Goal: Transaction & Acquisition: Purchase product/service

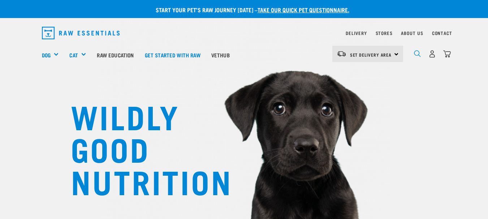
click at [417, 54] on img "dropdown navigation" at bounding box center [417, 53] width 7 height 7
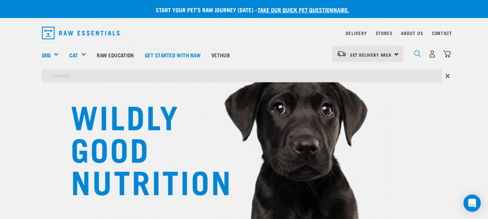
click at [417, 54] on img "dropdown navigation" at bounding box center [417, 53] width 7 height 7
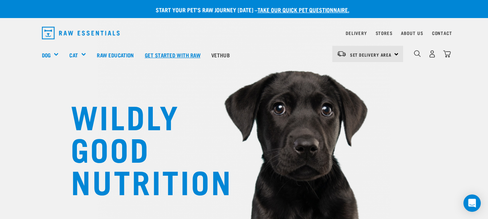
drag, startPoint x: 142, startPoint y: 63, endPoint x: 117, endPoint y: 64, distance: 25.3
click at [122, 63] on link "Raw Education" at bounding box center [115, 54] width 48 height 29
click at [120, 63] on link "Raw Education" at bounding box center [115, 54] width 48 height 29
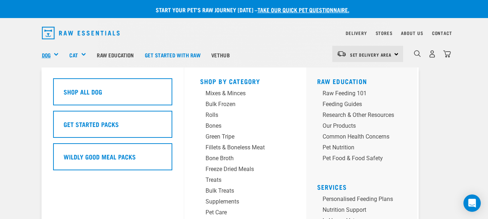
click at [49, 53] on link "Dog" at bounding box center [46, 55] width 9 height 8
click at [220, 102] on div "Bulk Frozen" at bounding box center [239, 104] width 68 height 9
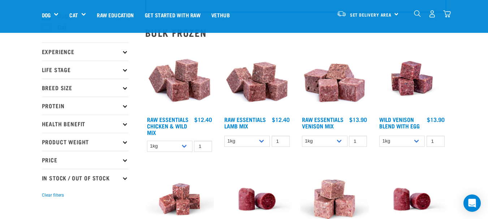
scroll to position [66, 0]
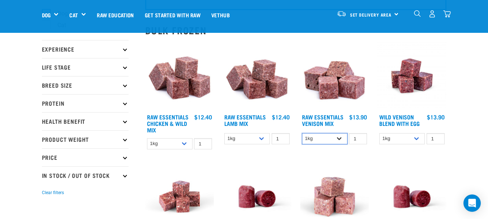
click at [339, 139] on select "1kg 3kg Bulk (20kg)" at bounding box center [325, 138] width 46 height 11
select select "732"
click at [302, 133] on select "1kg 3kg Bulk (20kg)" at bounding box center [325, 138] width 46 height 11
click at [330, 94] on img at bounding box center [334, 76] width 69 height 69
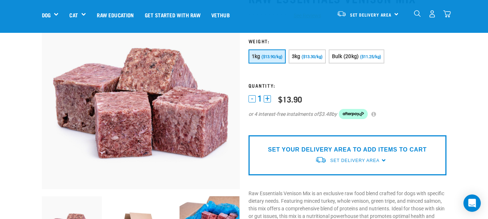
scroll to position [60, 0]
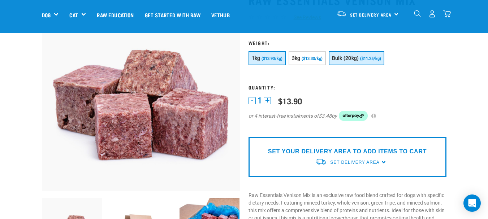
click at [345, 59] on span "Bulk (20kg)" at bounding box center [345, 58] width 27 height 6
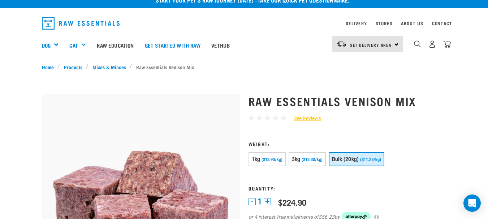
scroll to position [0, 0]
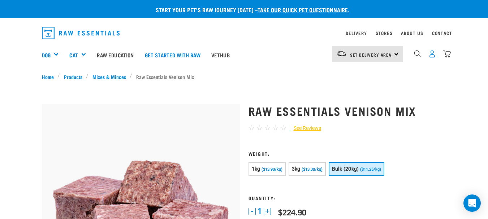
click at [431, 56] on img "dropdown navigation" at bounding box center [432, 54] width 8 height 8
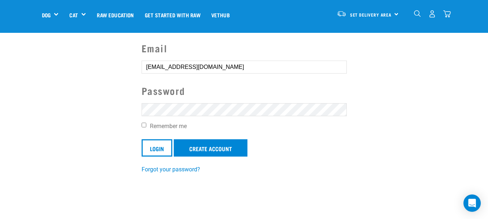
scroll to position [55, 0]
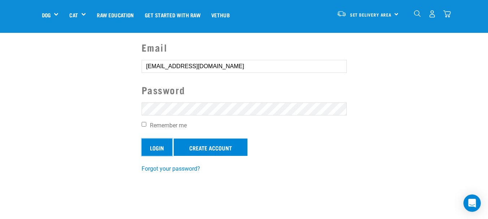
click at [150, 145] on input "Login" at bounding box center [157, 147] width 31 height 17
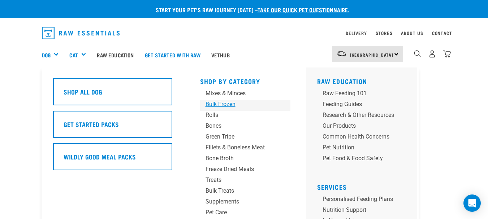
click at [226, 105] on div "Bulk Frozen" at bounding box center [239, 104] width 68 height 9
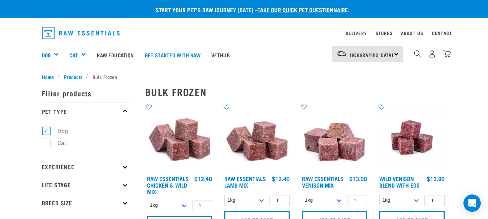
click at [331, 136] on img at bounding box center [334, 137] width 69 height 69
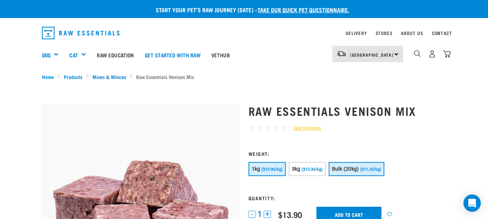
click at [345, 168] on span "Bulk (20kg)" at bounding box center [345, 169] width 27 height 6
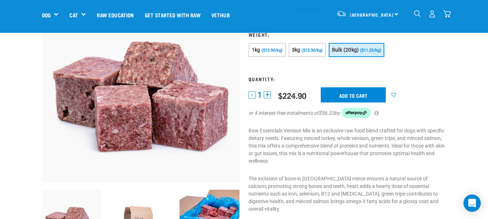
scroll to position [69, 0]
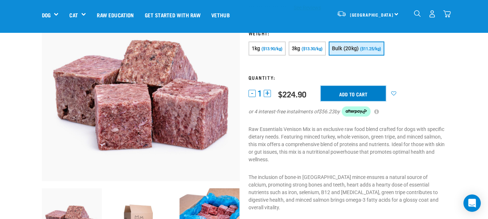
click at [363, 92] on input "Add to cart" at bounding box center [353, 93] width 65 height 15
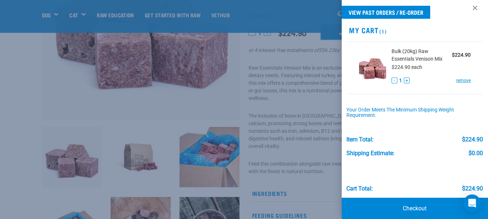
scroll to position [14, 0]
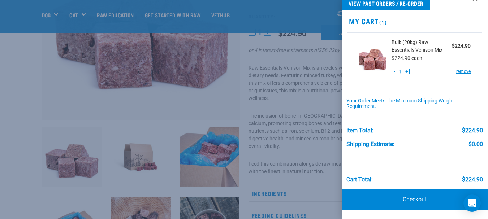
click at [171, 109] on div at bounding box center [244, 109] width 488 height 219
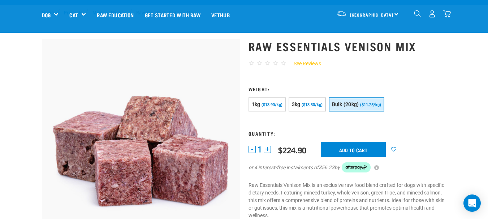
scroll to position [8, 0]
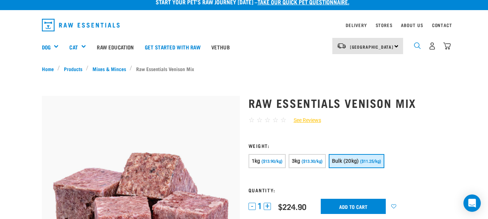
click at [416, 45] on img "dropdown navigation" at bounding box center [417, 45] width 7 height 7
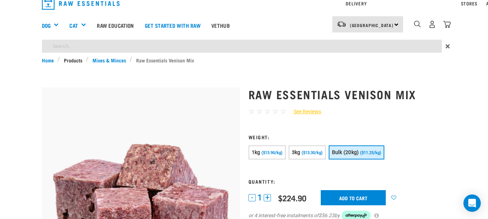
scroll to position [0, 0]
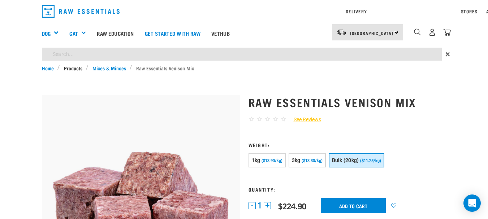
type input "salmon"
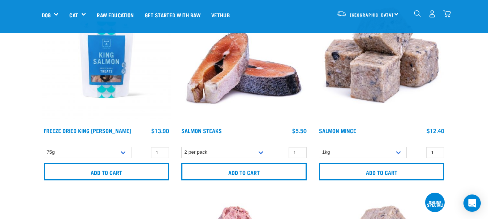
scroll to position [104, 0]
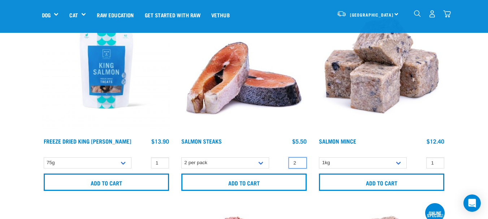
type input "2"
click at [298, 161] on input "2" at bounding box center [298, 162] width 18 height 11
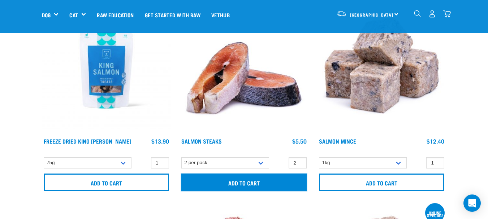
click at [247, 183] on input "Add to cart" at bounding box center [243, 182] width 125 height 17
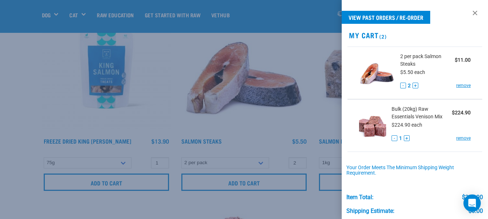
click at [320, 196] on div at bounding box center [244, 109] width 488 height 219
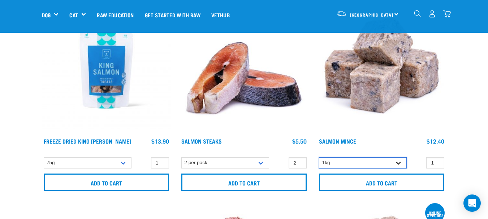
click at [398, 163] on select "1kg" at bounding box center [363, 162] width 88 height 11
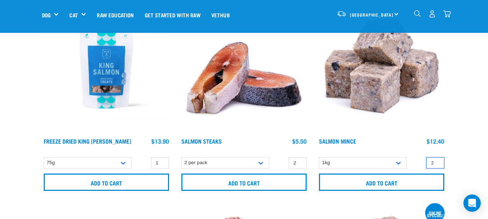
click at [437, 160] on input "2" at bounding box center [435, 162] width 18 height 11
click at [437, 160] on input "3" at bounding box center [435, 162] width 18 height 11
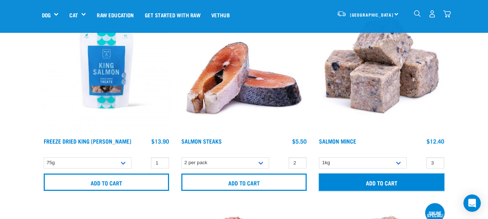
click at [379, 183] on input "Add to cart" at bounding box center [381, 182] width 125 height 17
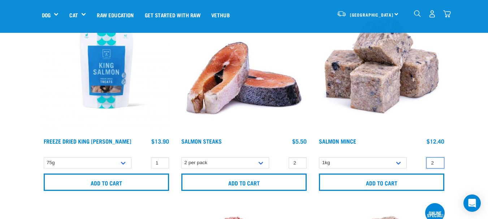
click at [436, 165] on input "2" at bounding box center [435, 162] width 18 height 11
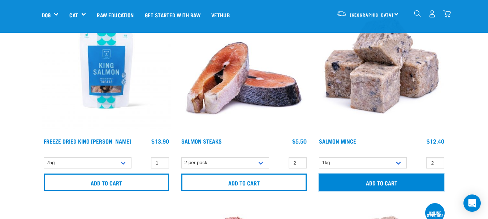
click at [395, 182] on input "Add to cart" at bounding box center [381, 182] width 125 height 17
click at [0, 182] on article "There are 1 items left in stock of Salmon Mince, please remove this item from y…" at bounding box center [0, 109] width 0 height 219
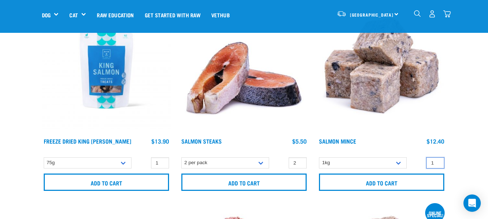
type input "1"
click at [437, 164] on input "1" at bounding box center [435, 162] width 18 height 11
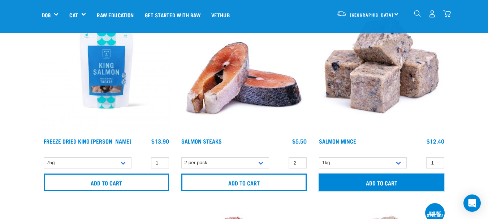
click at [379, 182] on input "Add to cart" at bounding box center [381, 182] width 125 height 17
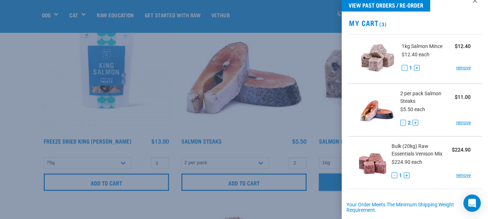
scroll to position [13, 0]
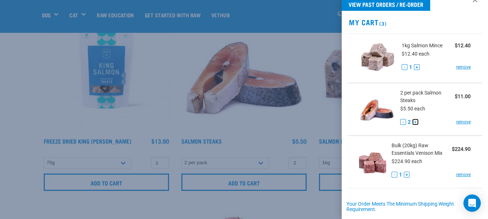
click at [412, 120] on button "+" at bounding box center [415, 122] width 6 height 6
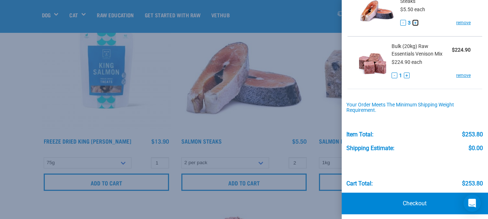
scroll to position [116, 0]
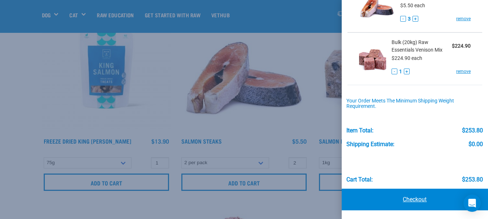
click at [409, 202] on link "Checkout" at bounding box center [415, 200] width 146 height 22
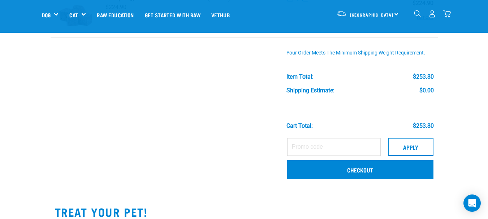
scroll to position [173, 0]
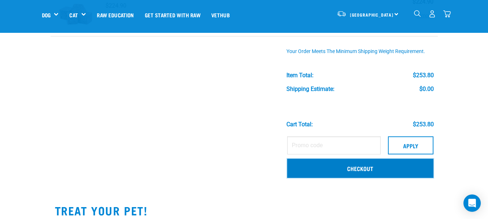
click at [360, 169] on link "Checkout" at bounding box center [360, 168] width 146 height 19
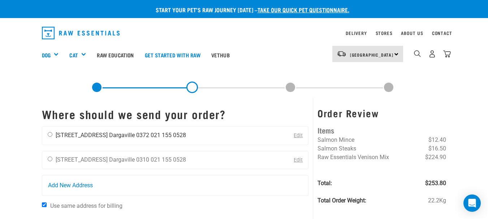
click at [49, 134] on input "radio" at bounding box center [50, 134] width 5 height 5
radio input "true"
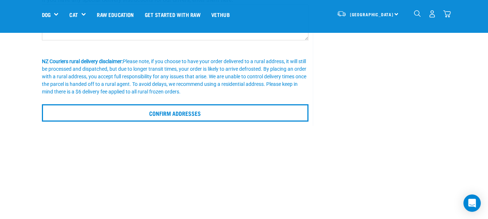
scroll to position [205, 0]
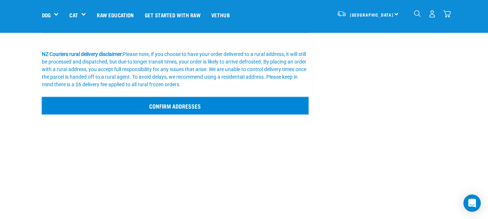
click at [173, 105] on input "Confirm addresses" at bounding box center [175, 105] width 267 height 17
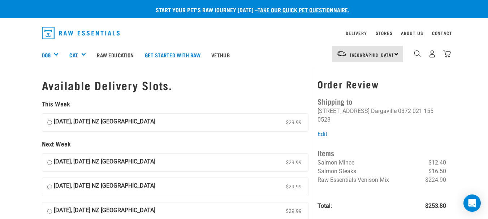
click at [49, 123] on input "15 August, Friday NZ Couriers North Island $29.99" at bounding box center [49, 122] width 5 height 11
radio input "true"
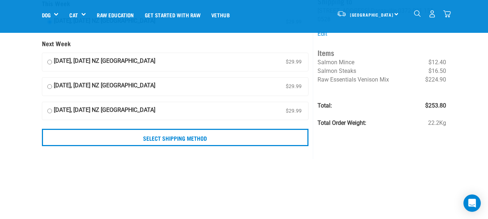
scroll to position [50, 0]
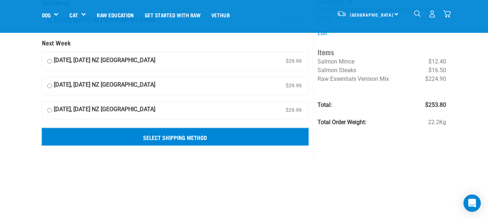
click at [184, 137] on input "Select Shipping Method" at bounding box center [175, 136] width 267 height 17
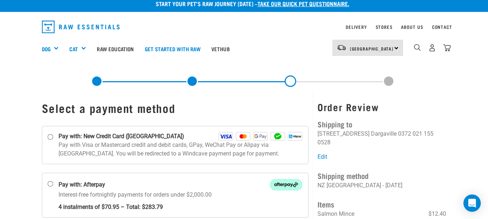
scroll to position [5, 0]
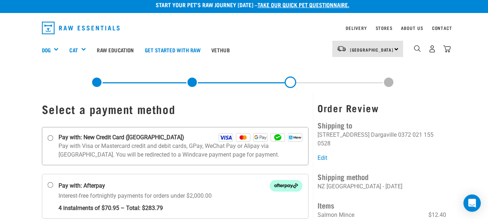
click at [52, 137] on input "Pay with: New Credit Card ([GEOGRAPHIC_DATA])" at bounding box center [50, 138] width 6 height 6
radio input "true"
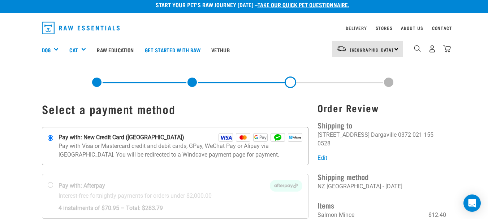
click at [52, 137] on input "Pay with: New Credit Card ([GEOGRAPHIC_DATA])" at bounding box center [50, 138] width 6 height 6
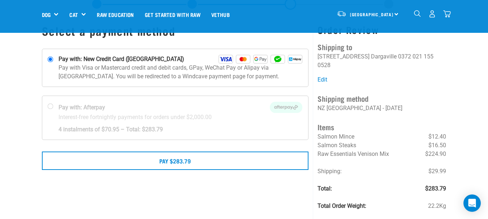
scroll to position [33, 0]
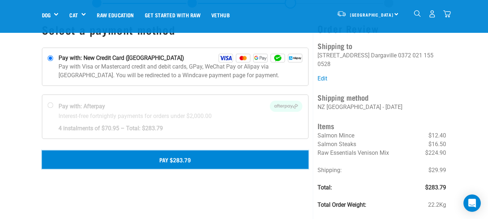
click at [182, 159] on button "Pay $283.79" at bounding box center [175, 160] width 267 height 18
